Goal: Check status

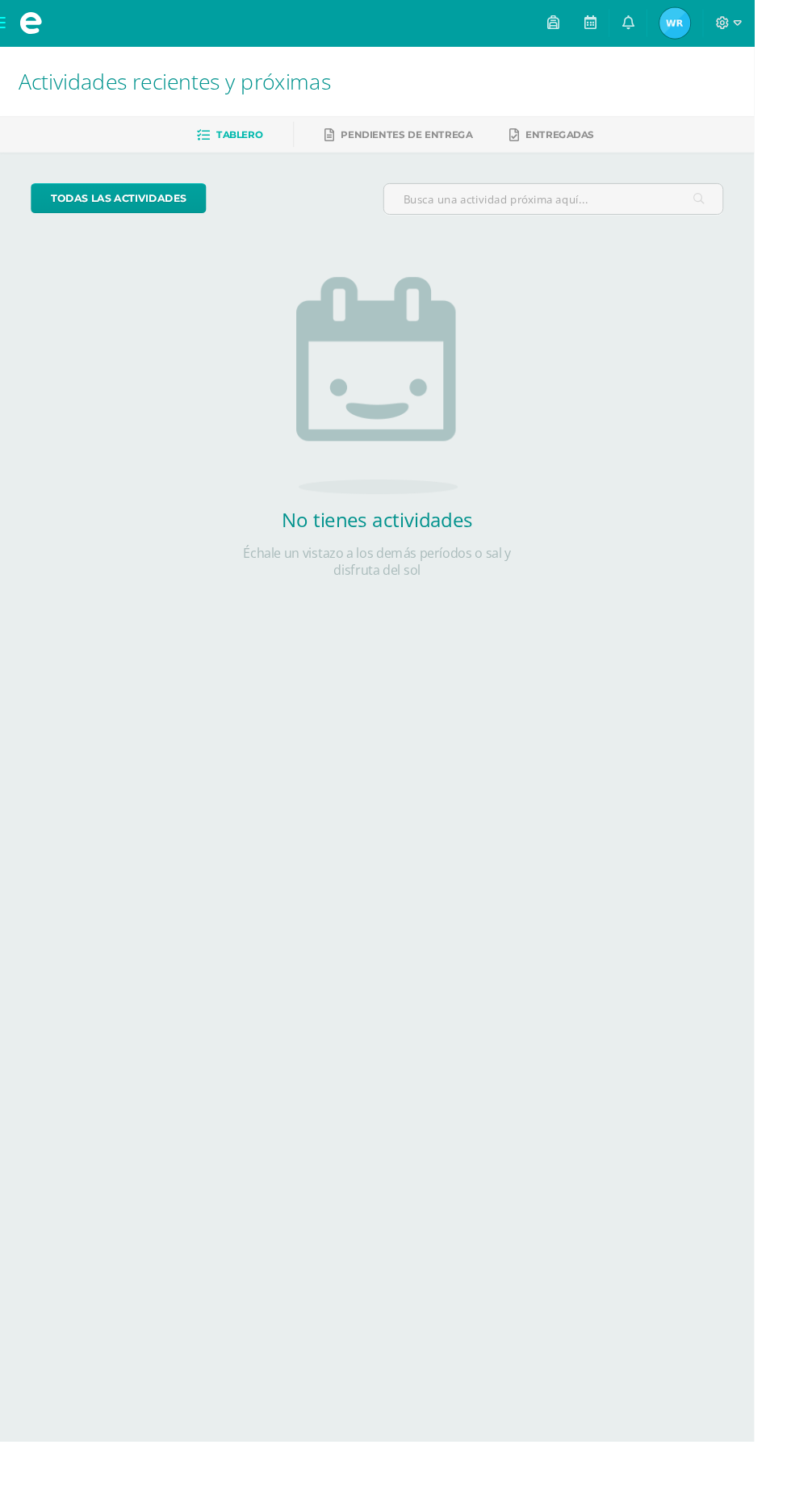
click at [728, 39] on span "Waleska Eliana Mi Perfil" at bounding box center [708, 24] width 39 height 32
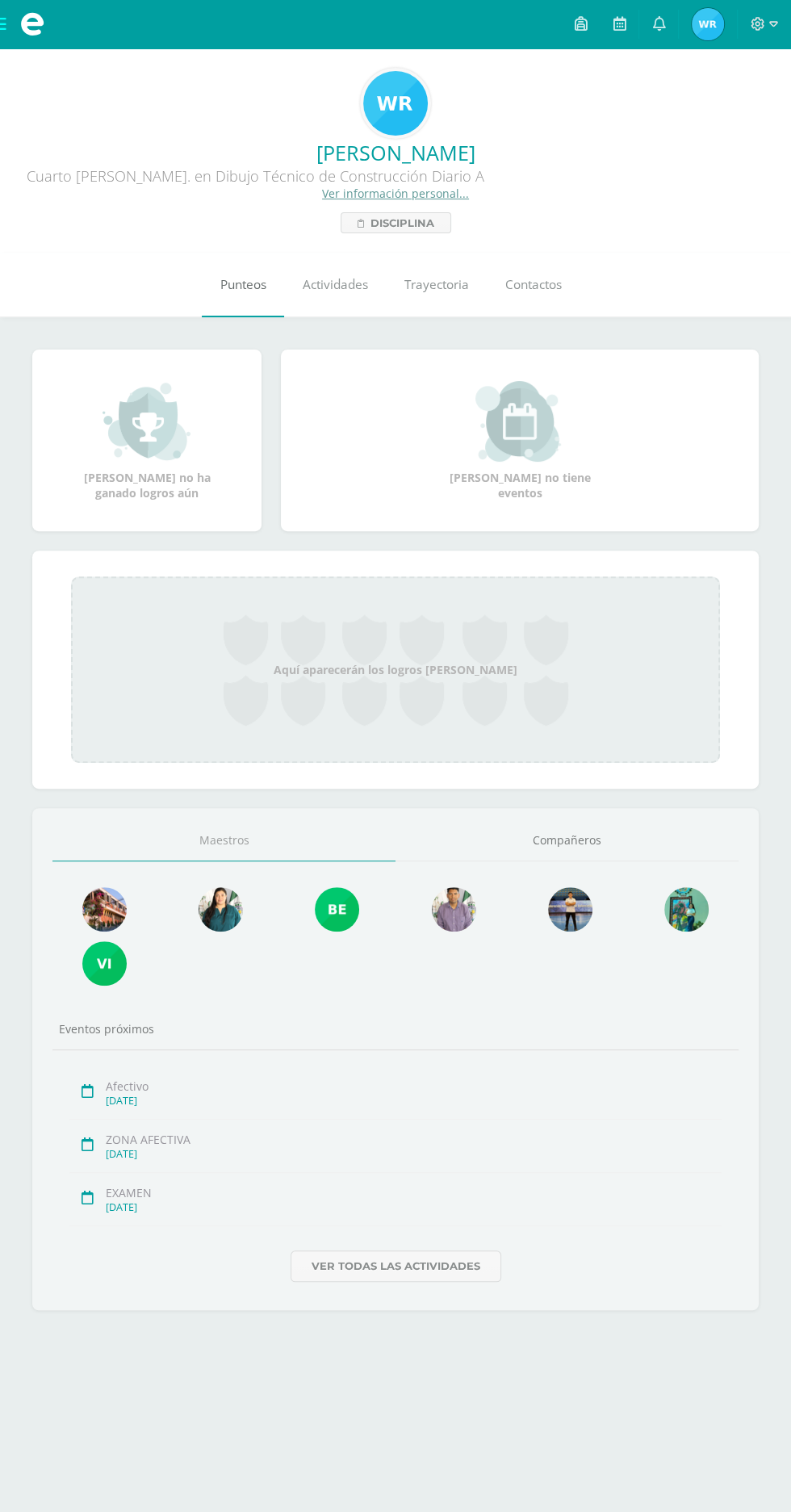
click at [238, 274] on link "Punteos" at bounding box center [243, 284] width 82 height 65
